Goal: Task Accomplishment & Management: Manage account settings

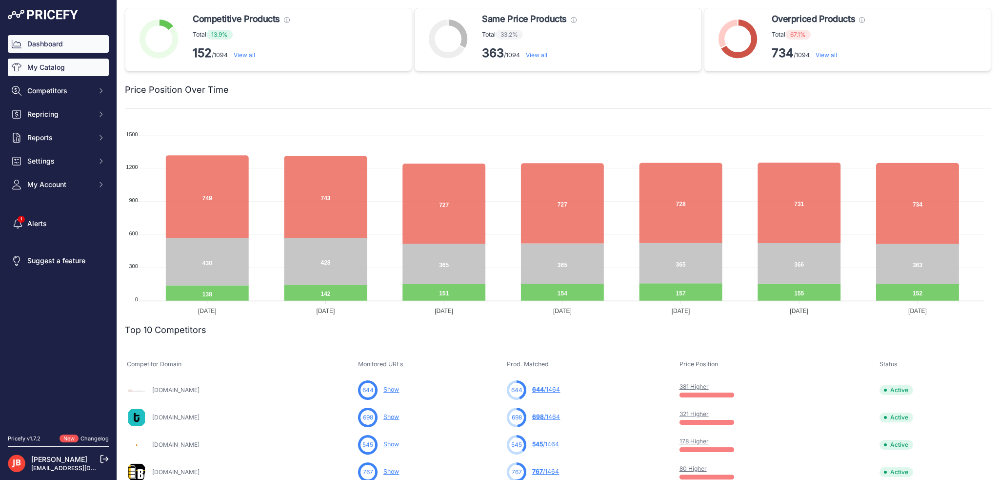
click at [58, 67] on link "My Catalog" at bounding box center [58, 68] width 101 height 18
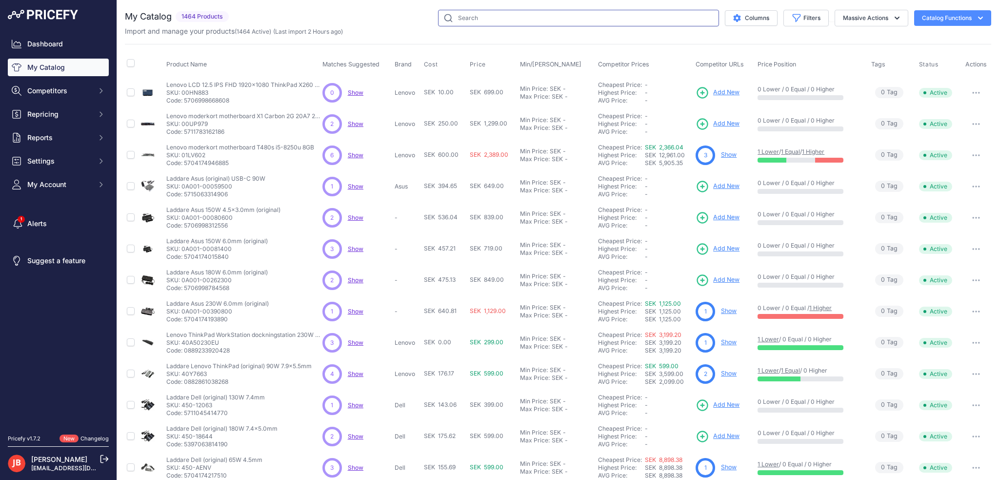
click at [484, 16] on input "text" at bounding box center [578, 18] width 281 height 17
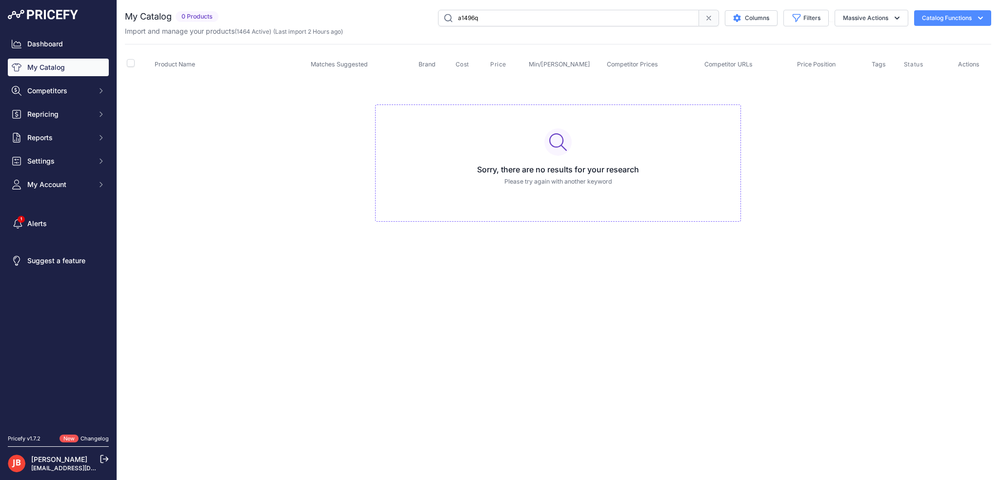
click at [459, 15] on input "a1496q" at bounding box center [568, 18] width 261 height 17
type input "ae1496q"
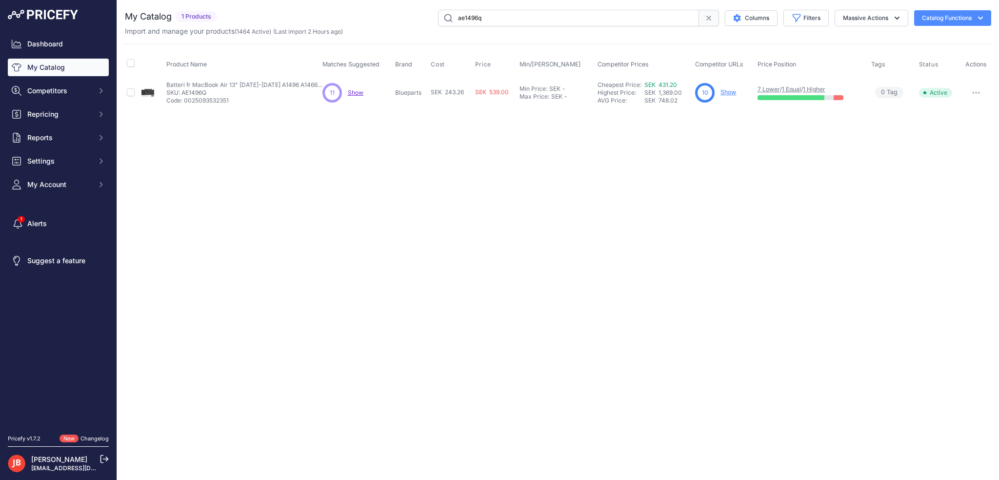
click at [731, 92] on link "Show" at bounding box center [729, 91] width 16 height 7
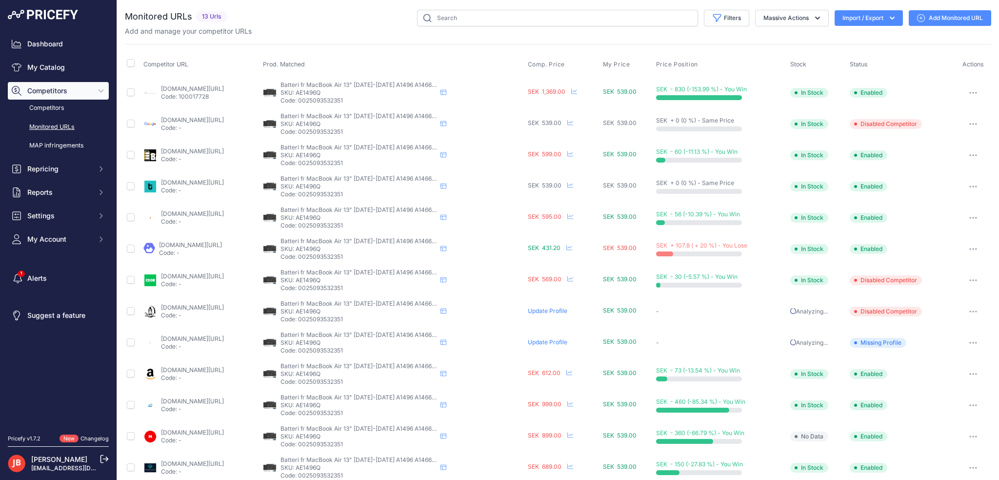
click at [177, 244] on link "elgiganten.se/product/datorer-kontor/datortillbehor/batteri-till-laptop/batteri…" at bounding box center [190, 244] width 63 height 7
click at [970, 244] on button "button" at bounding box center [974, 249] width 20 height 14
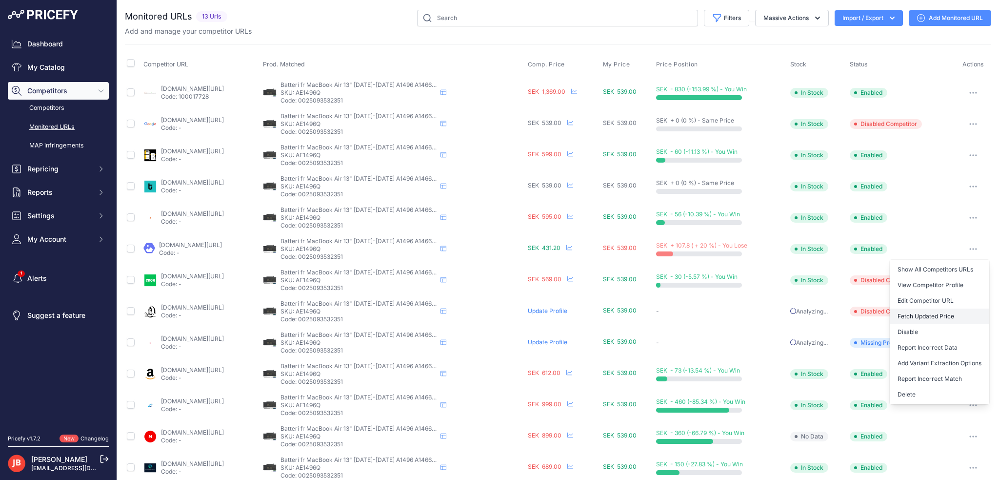
click at [913, 315] on button "Fetch Updated Price" at bounding box center [940, 316] width 100 height 16
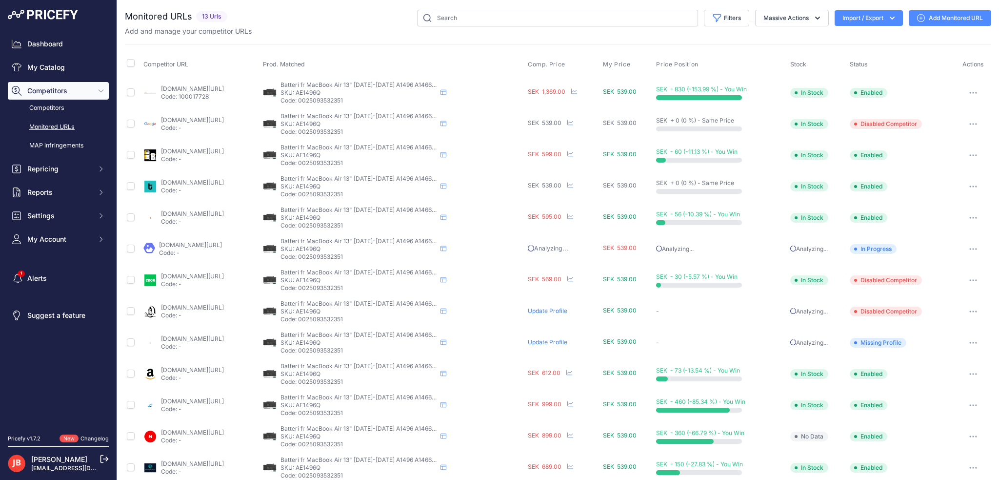
click at [212, 335] on link "[DOMAIN_NAME][URL]" at bounding box center [192, 338] width 63 height 7
click at [974, 245] on button "button" at bounding box center [974, 249] width 20 height 14
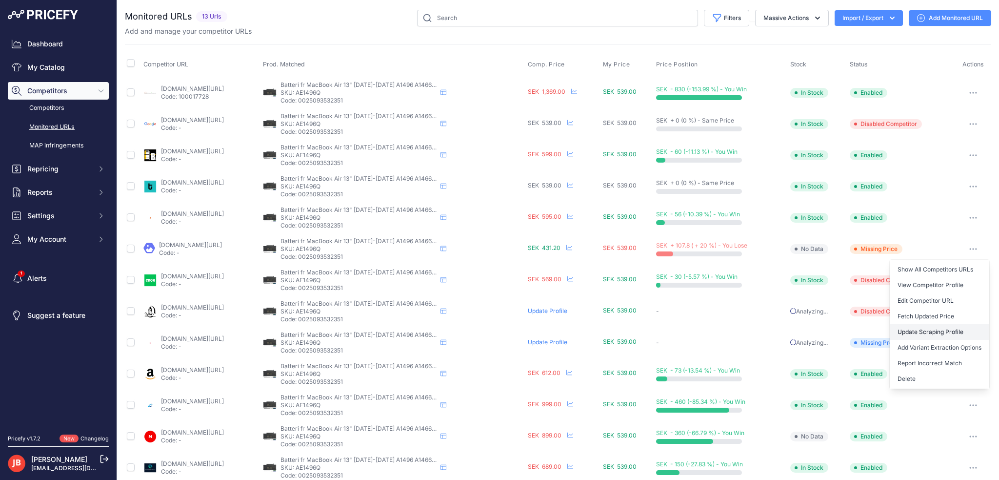
click at [923, 331] on link "Update Scraping Profile" at bounding box center [940, 332] width 100 height 16
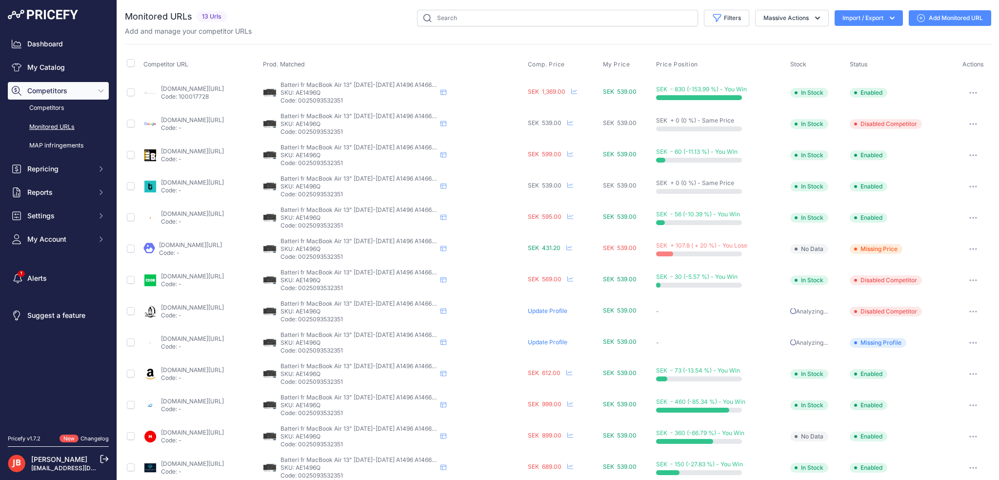
click at [972, 251] on button "button" at bounding box center [974, 249] width 20 height 14
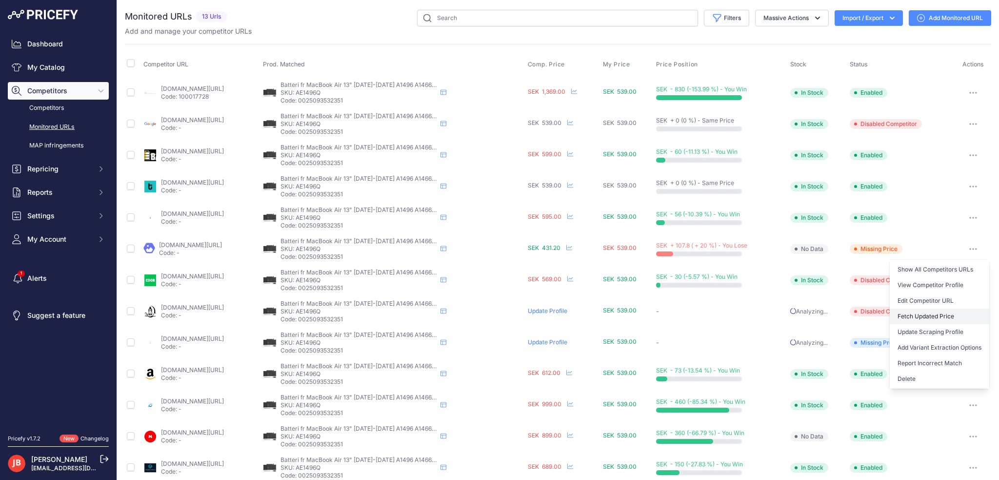
click at [934, 310] on button "Fetch Updated Price" at bounding box center [940, 316] width 100 height 16
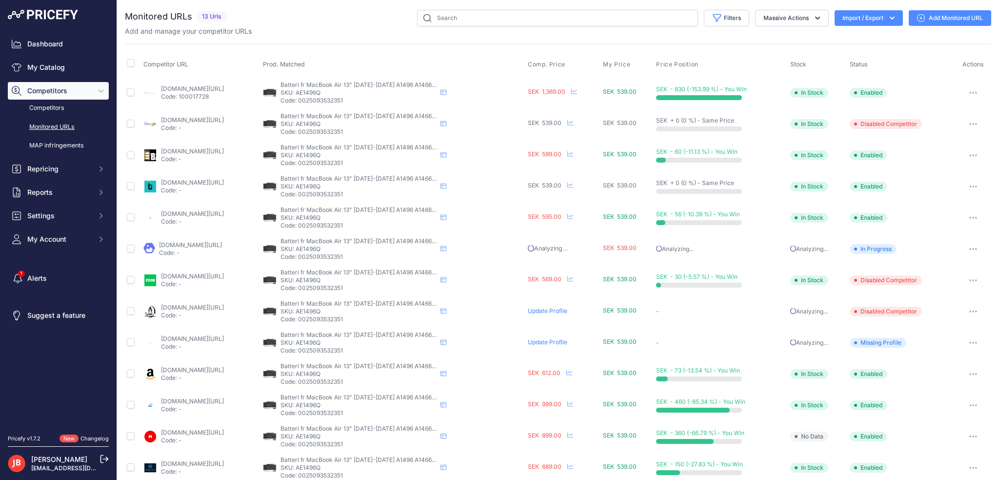
click at [967, 184] on button "button" at bounding box center [974, 187] width 20 height 14
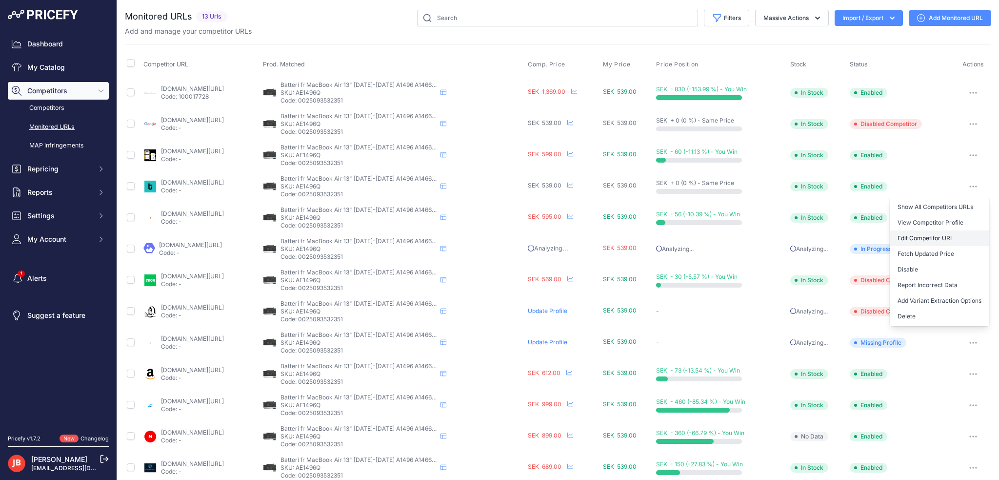
click at [935, 239] on link "Edit Competitor URL" at bounding box center [940, 238] width 100 height 16
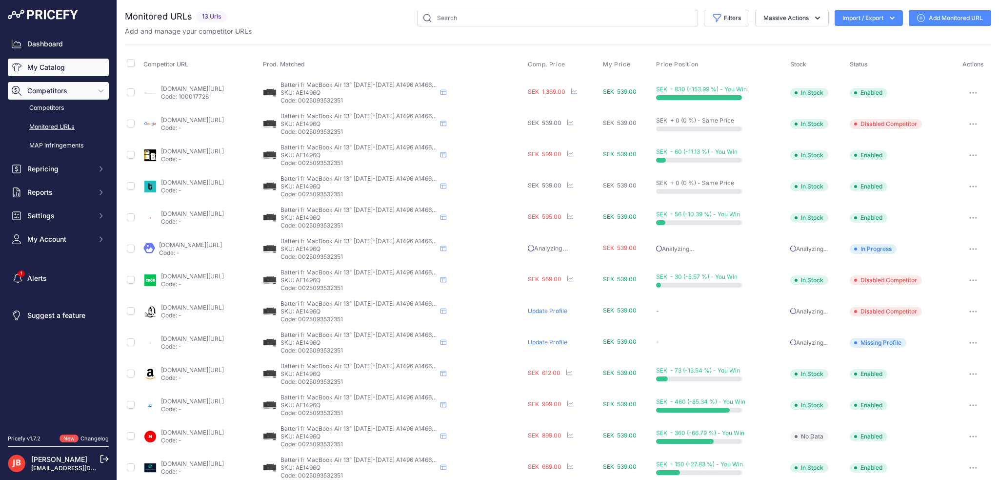
click at [43, 63] on link "My Catalog" at bounding box center [58, 68] width 101 height 18
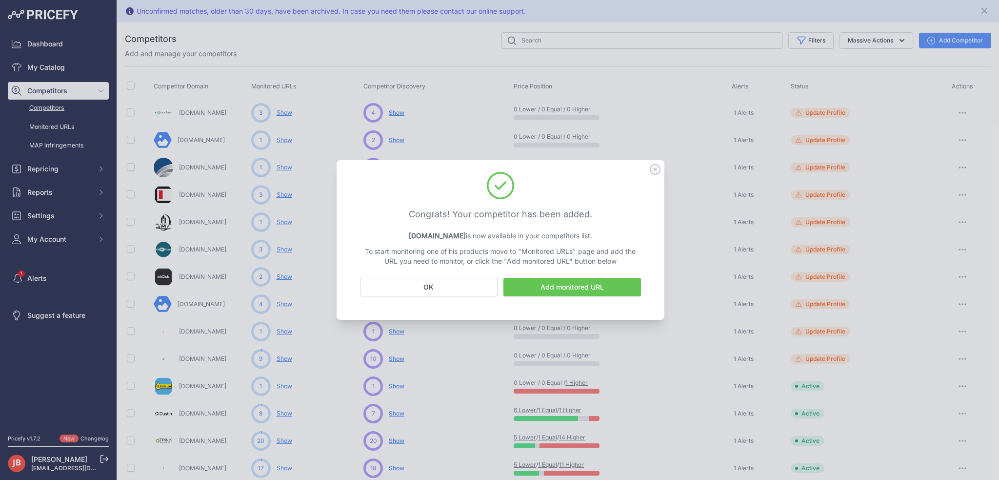
click at [656, 169] on icon at bounding box center [655, 169] width 11 height 11
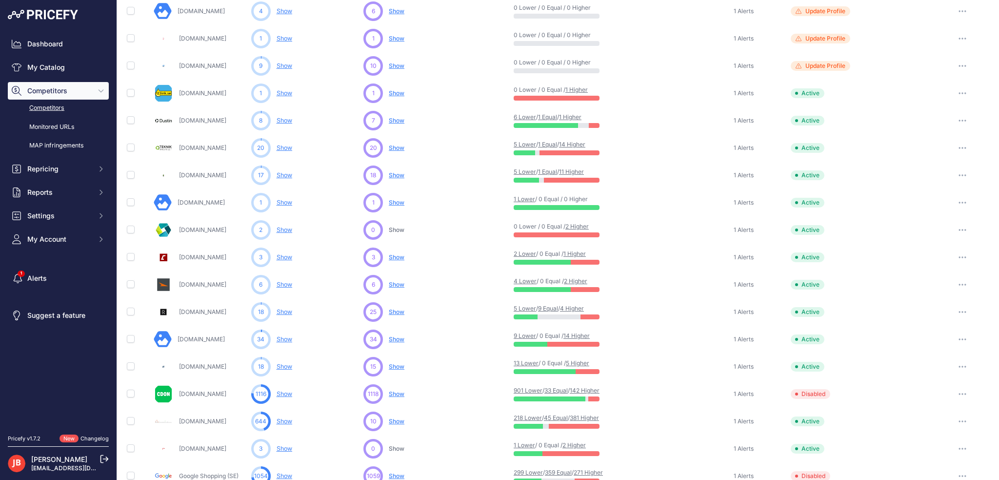
scroll to position [342, 0]
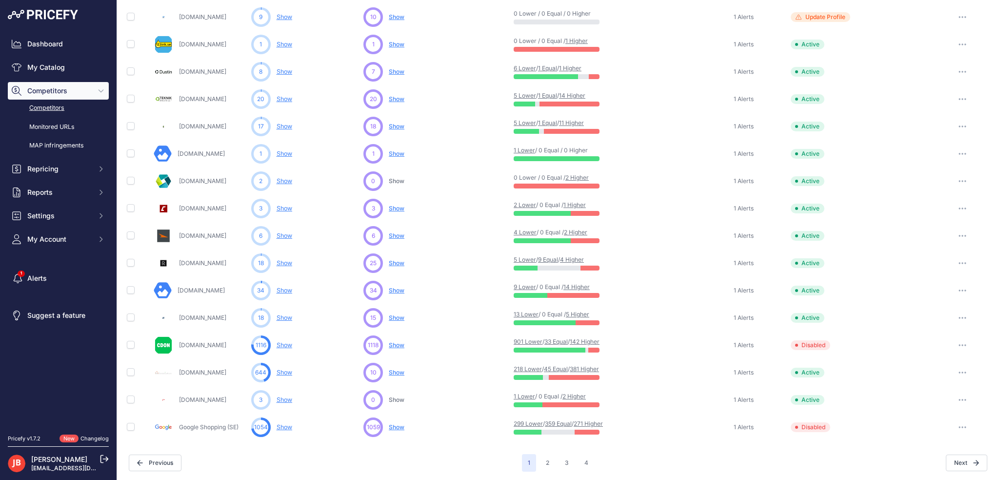
click at [965, 290] on icon "button" at bounding box center [965, 290] width 1 height 1
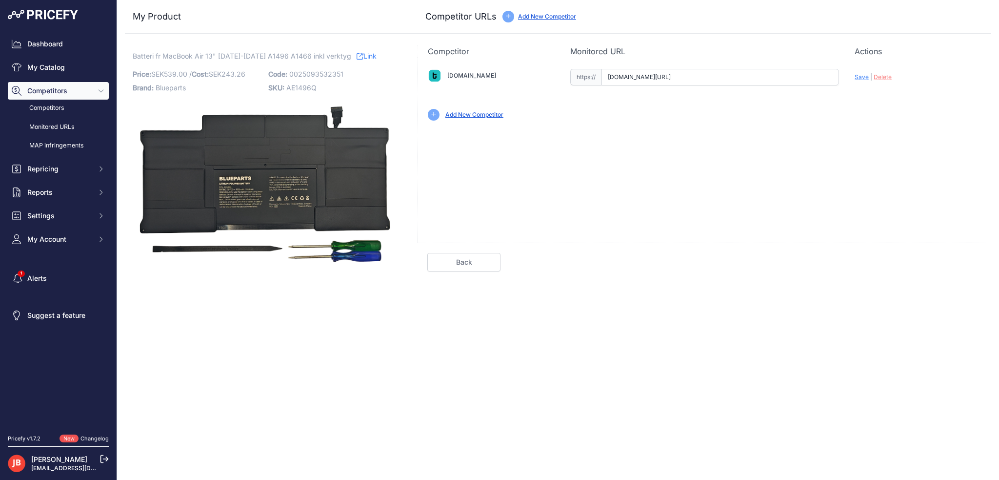
click at [658, 76] on input "[DOMAIN_NAME][URL]" at bounding box center [721, 77] width 238 height 17
click at [658, 76] on input "www.teknikdelar.se/produkt/batteri-macbook-air-132012-2015-a1496?prirule_jdsnik…" at bounding box center [721, 77] width 238 height 17
paste input "https://www.teknikdelar.se/produkt/green-cell-batteri-a1377-a1405-a1496-till-ap…"
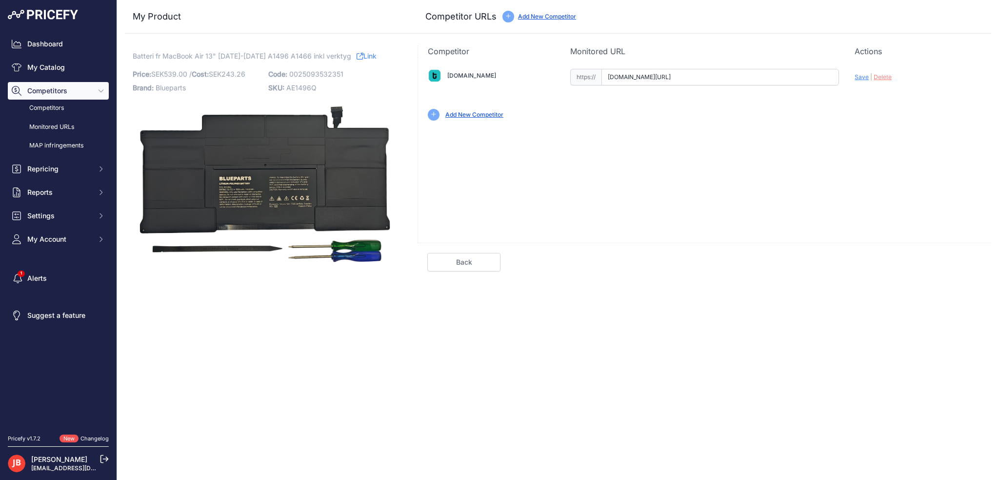
click at [865, 76] on span "Save" at bounding box center [862, 76] width 14 height 7
type input "https://www.teknikdelar.se/produkt/green-cell-batteri-a1377-a1405-a1496-till-ap…"
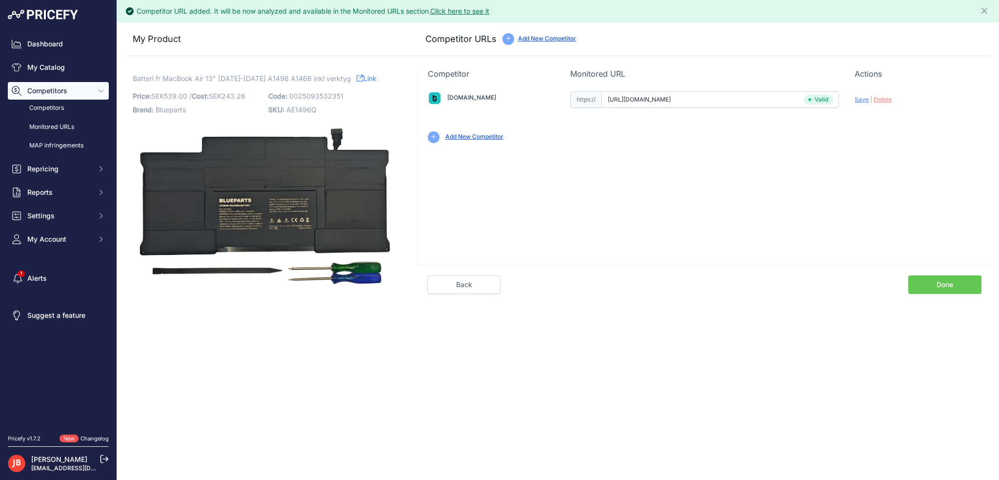
click at [931, 280] on link "Done" at bounding box center [945, 284] width 73 height 19
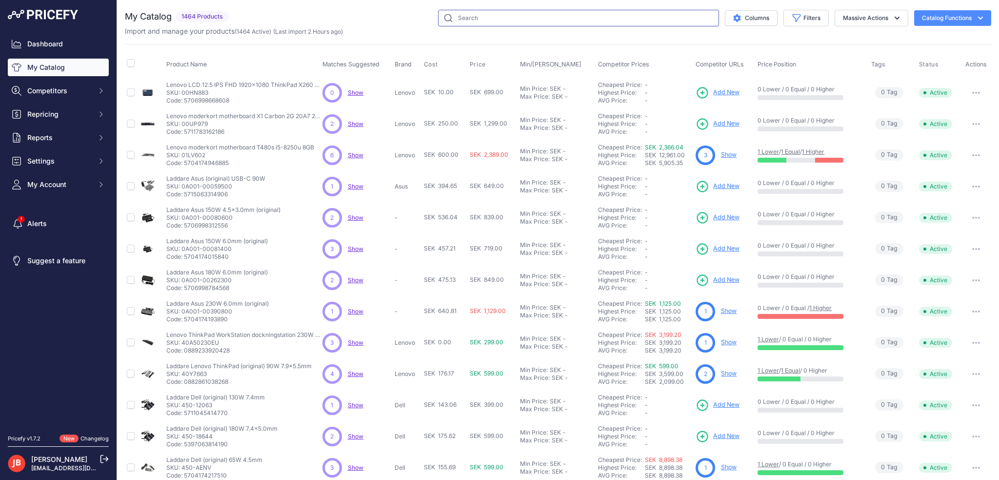
click at [480, 17] on input "text" at bounding box center [578, 18] width 281 height 17
type input "ae1496q"
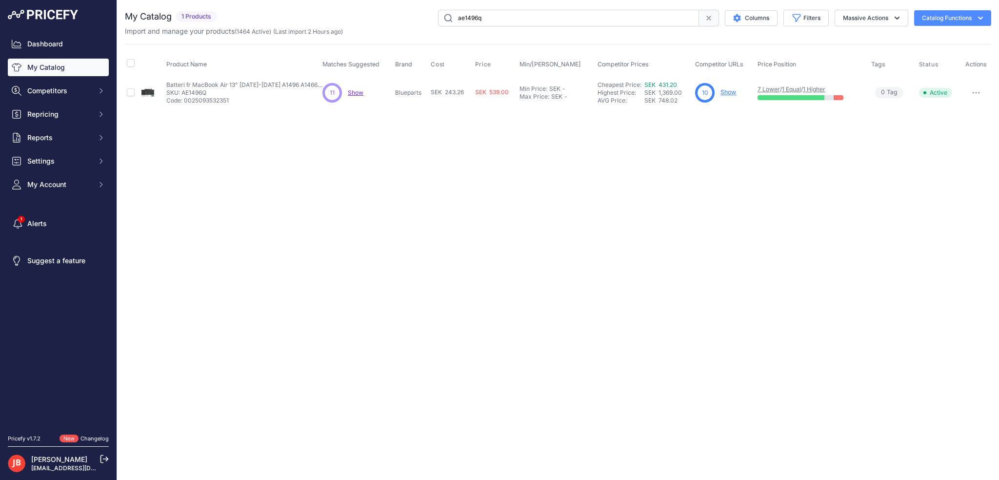
click at [730, 93] on link "Show" at bounding box center [729, 91] width 16 height 7
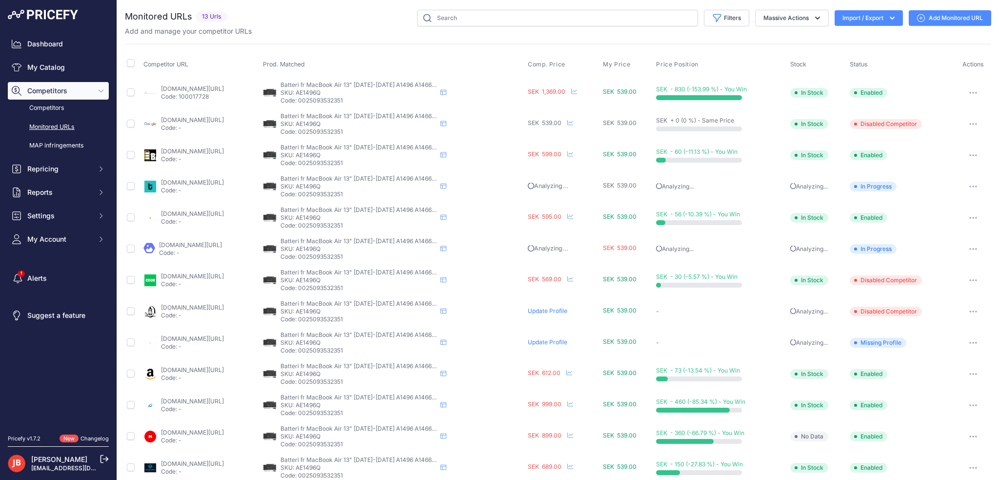
click at [185, 87] on link "batterionline.se/a1496-batteri-till-apple-macbook-air-kompatibelt?prirule_jdsni…" at bounding box center [192, 88] width 63 height 7
click at [964, 95] on button "button" at bounding box center [974, 93] width 20 height 14
click at [937, 142] on link "Edit Competitor URL" at bounding box center [940, 145] width 100 height 16
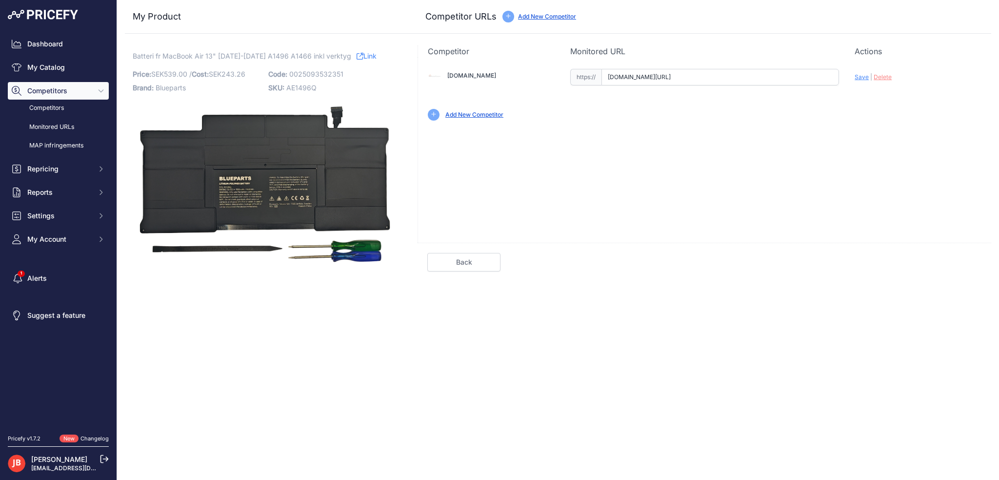
click at [672, 79] on input "[DOMAIN_NAME][URL]" at bounding box center [721, 77] width 238 height 17
paste input "[URL][DOMAIN_NAME]"
click at [861, 79] on span "Save" at bounding box center [862, 76] width 14 height 7
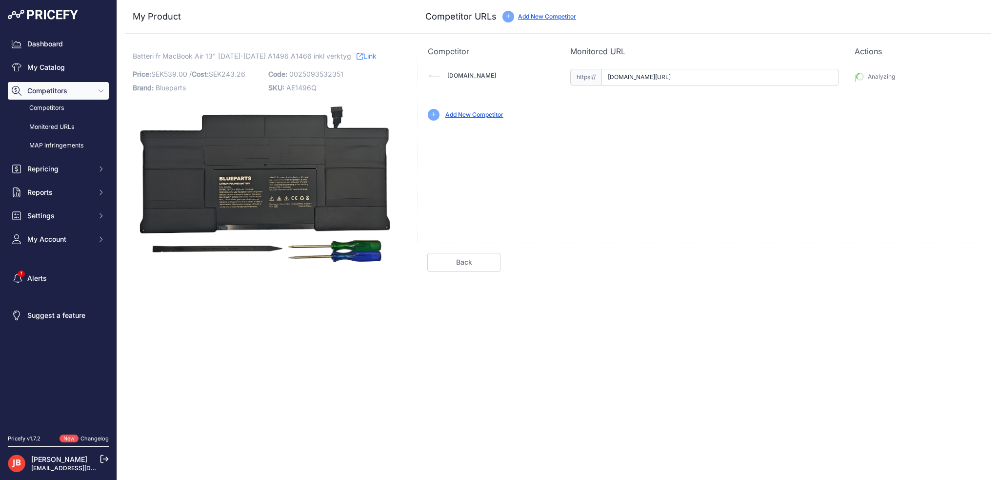
type input "[URL][DOMAIN_NAME]"
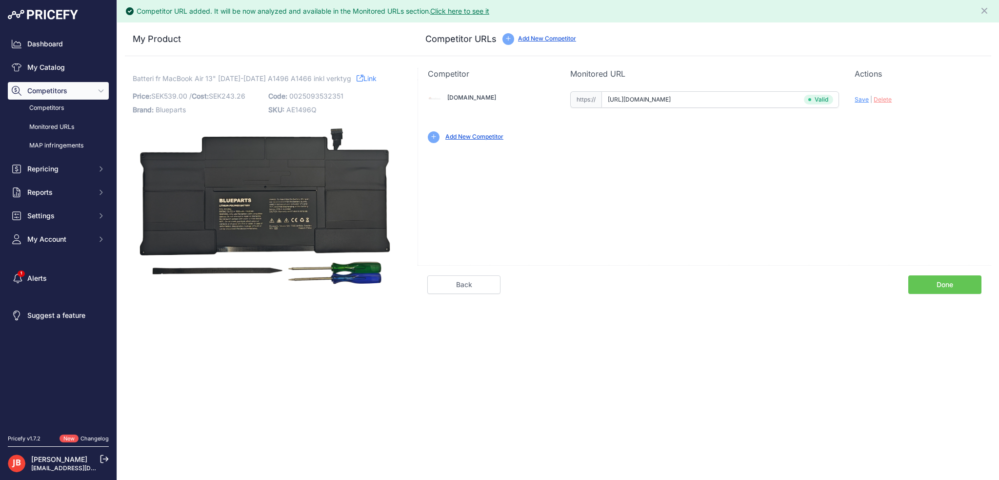
click at [962, 285] on link "Done" at bounding box center [945, 284] width 73 height 19
